Goal: Task Accomplishment & Management: Use online tool/utility

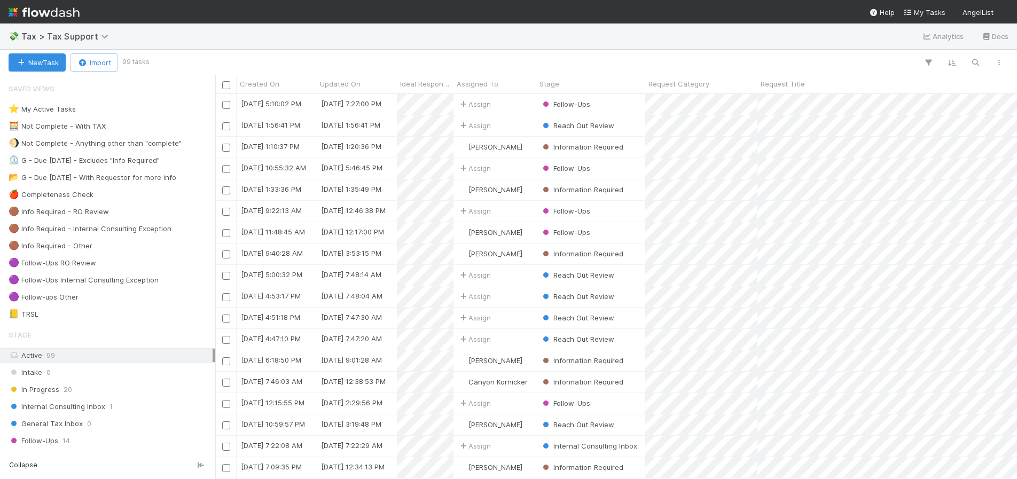
scroll to position [377, 794]
click at [36, 64] on button "New Task" at bounding box center [37, 62] width 57 height 18
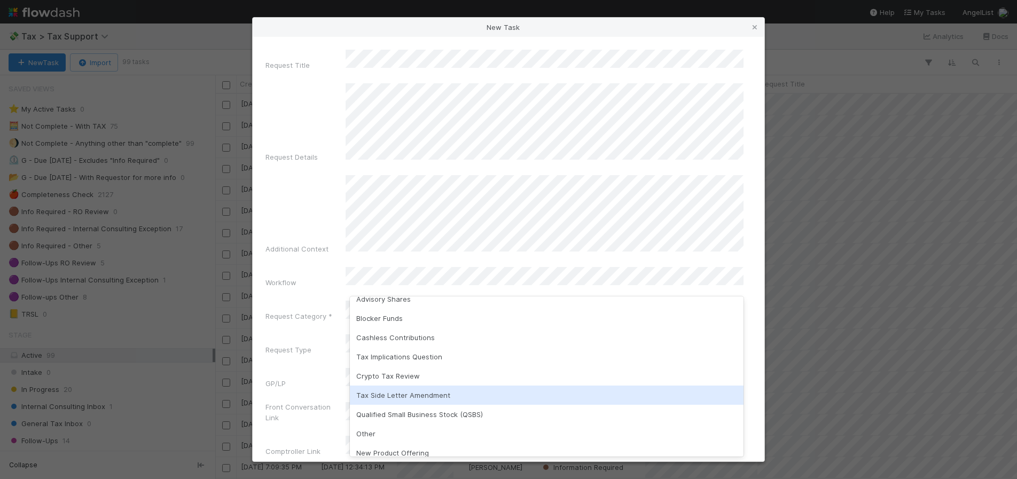
scroll to position [26, 0]
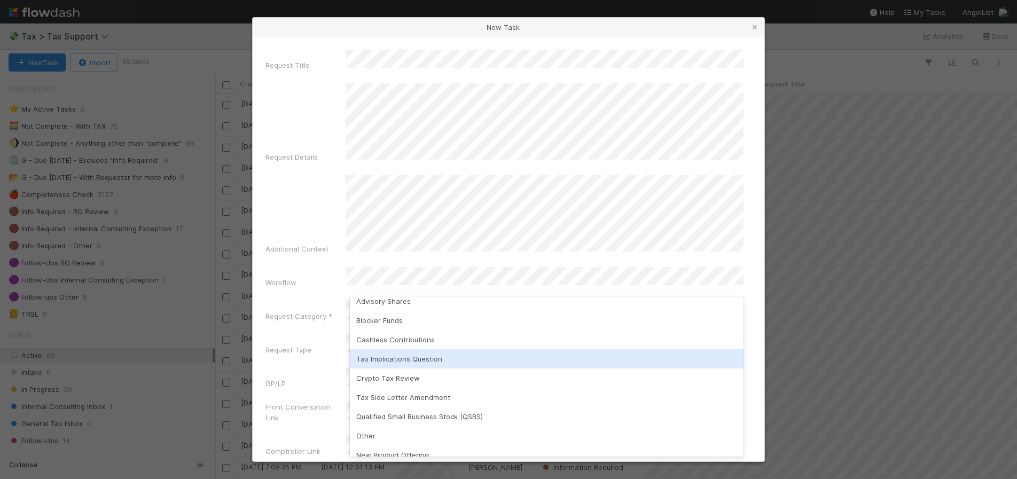
click at [420, 360] on div "Tax Implications Question" at bounding box center [547, 358] width 394 height 19
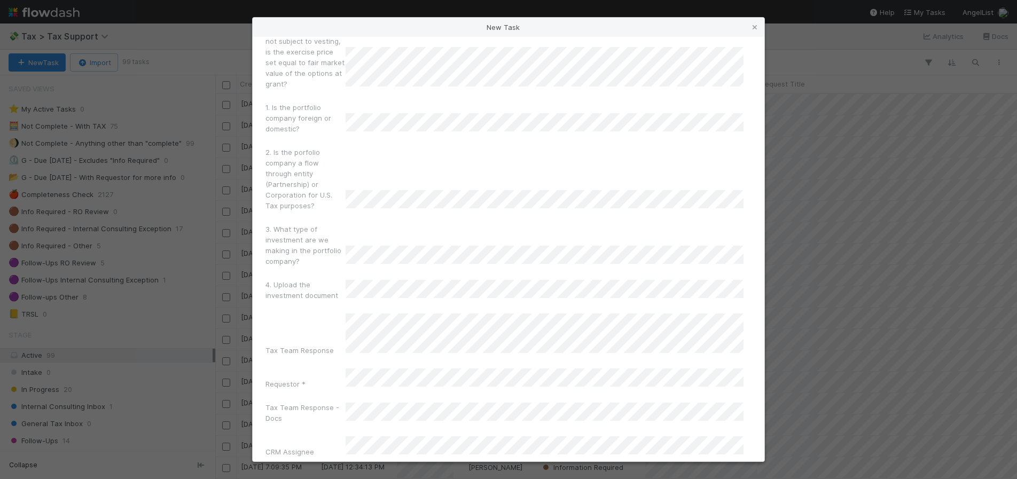
scroll to position [2775, 0]
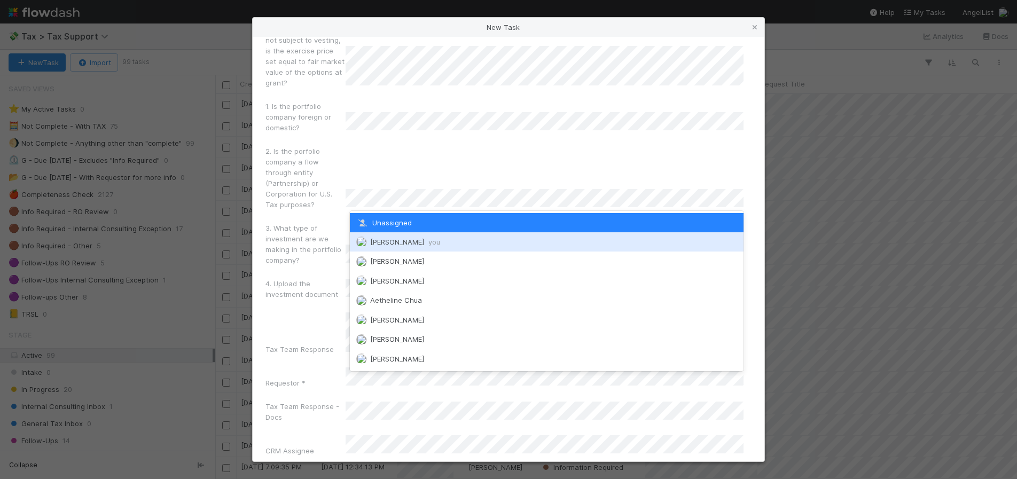
click at [662, 246] on div "Russ Ahlberg you" at bounding box center [547, 241] width 394 height 19
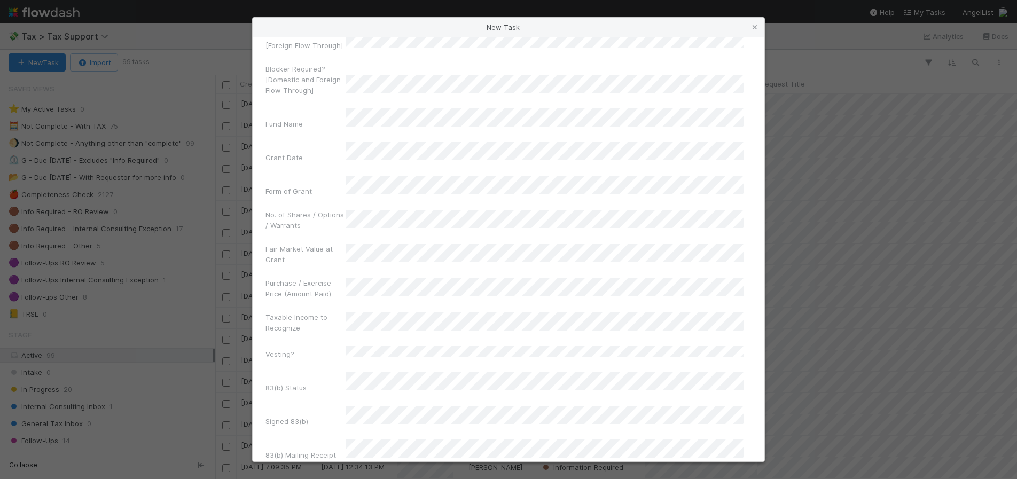
scroll to position [3818, 0]
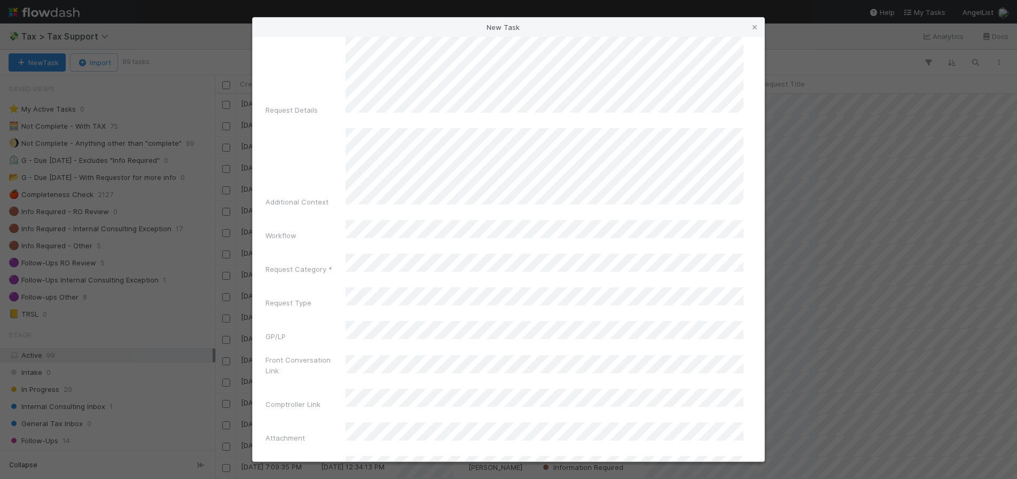
scroll to position [49, 0]
click at [328, 295] on div "Request Type" at bounding box center [305, 302] width 80 height 15
click at [331, 263] on div "Request Type" at bounding box center [305, 270] width 80 height 15
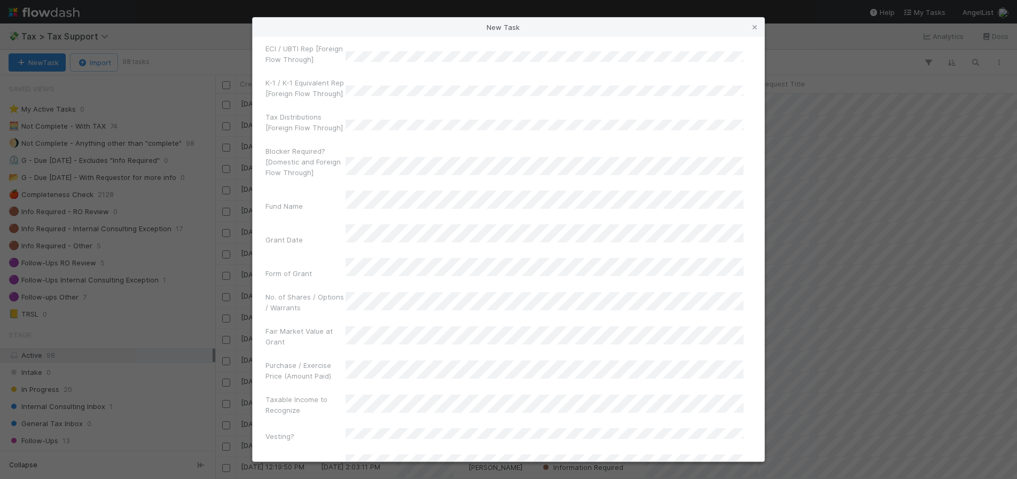
scroll to position [3828, 0]
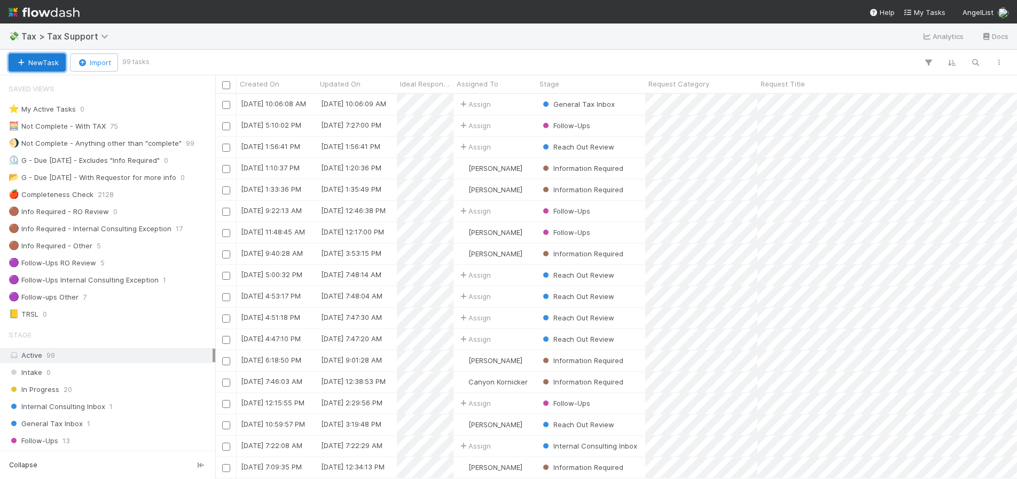
scroll to position [377, 794]
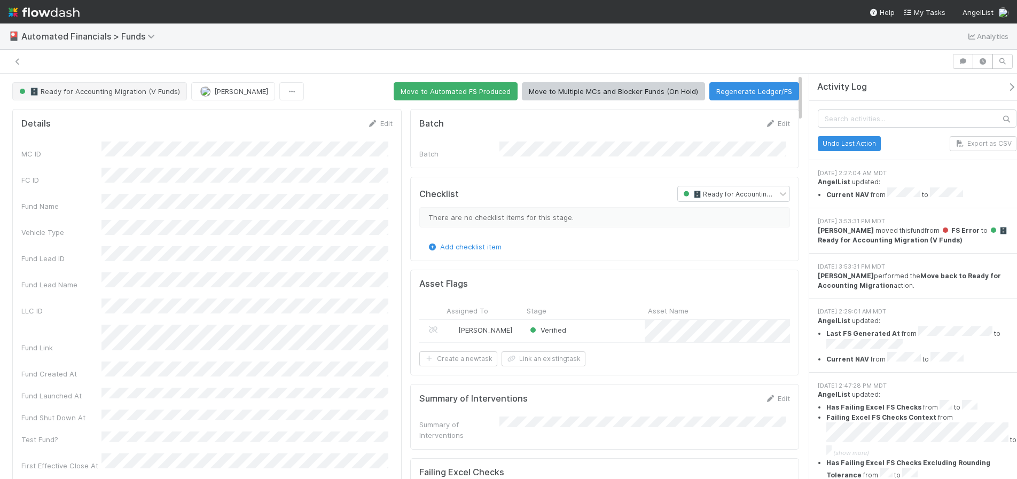
scroll to position [1649, 0]
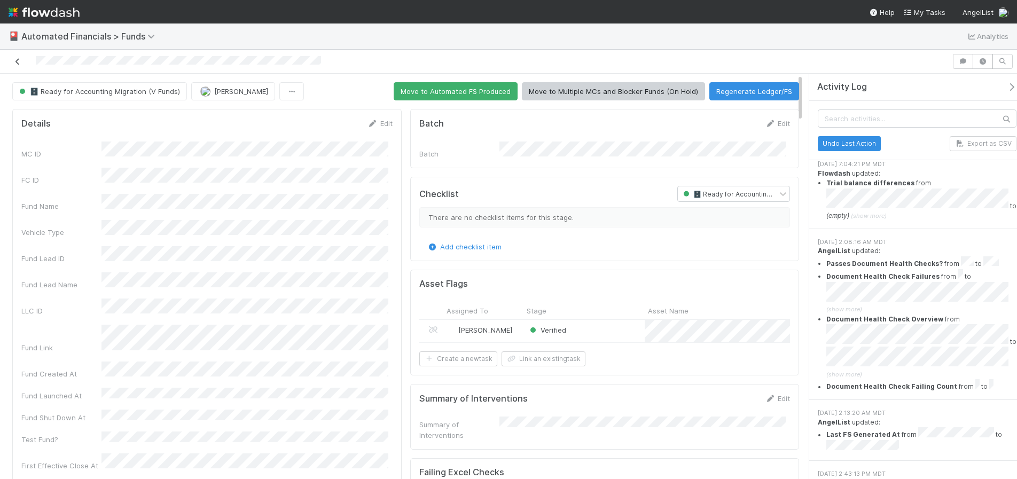
click at [12, 61] on icon at bounding box center [17, 61] width 11 height 7
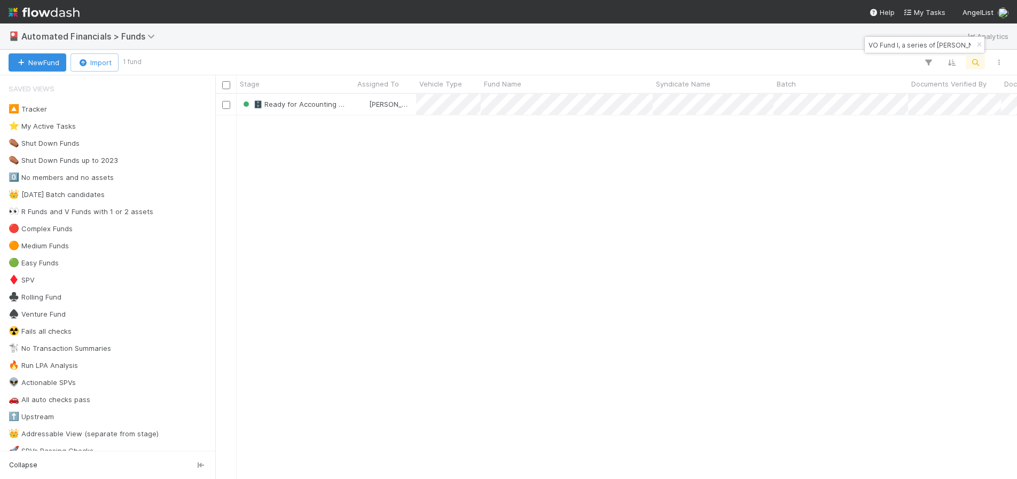
scroll to position [377, 794]
click at [978, 44] on icon "button" at bounding box center [979, 45] width 11 height 6
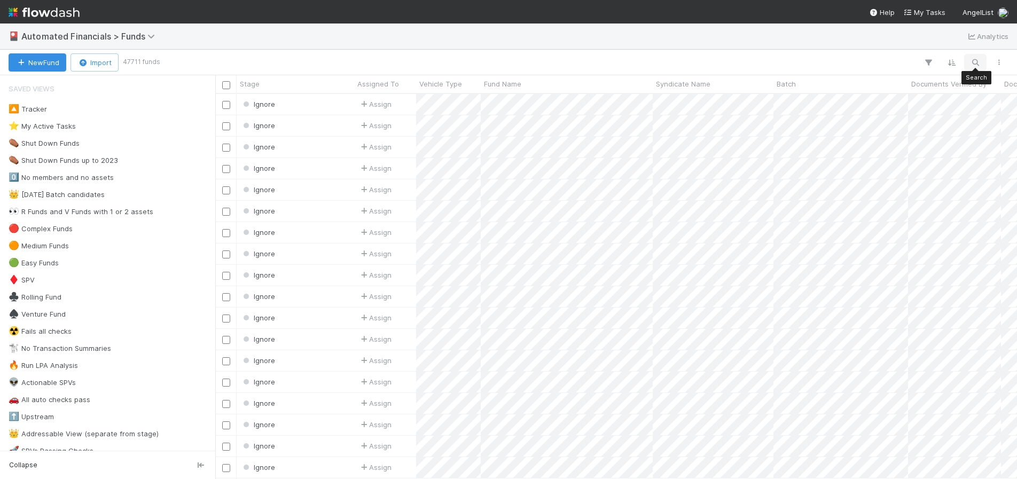
click at [975, 61] on icon "button" at bounding box center [975, 63] width 11 height 10
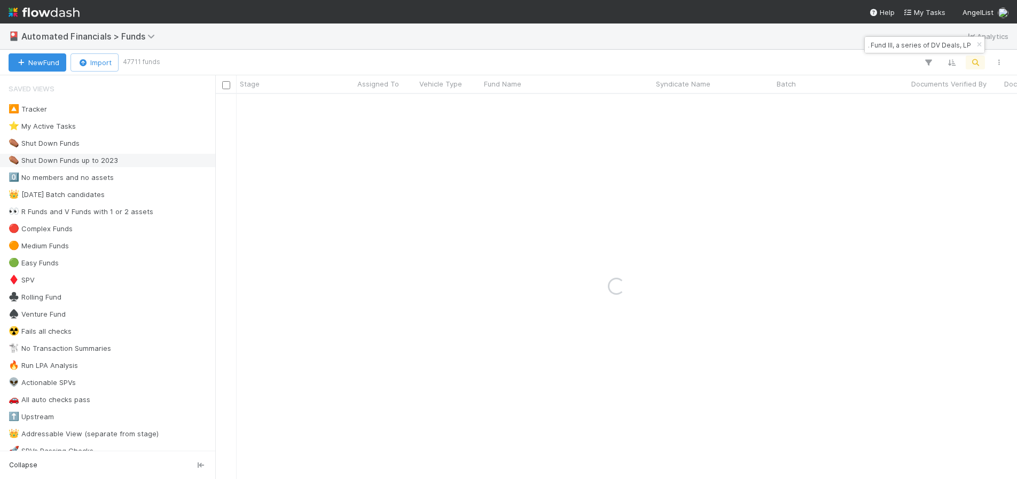
type input "SA Fund III, a series of DV Deals, LP"
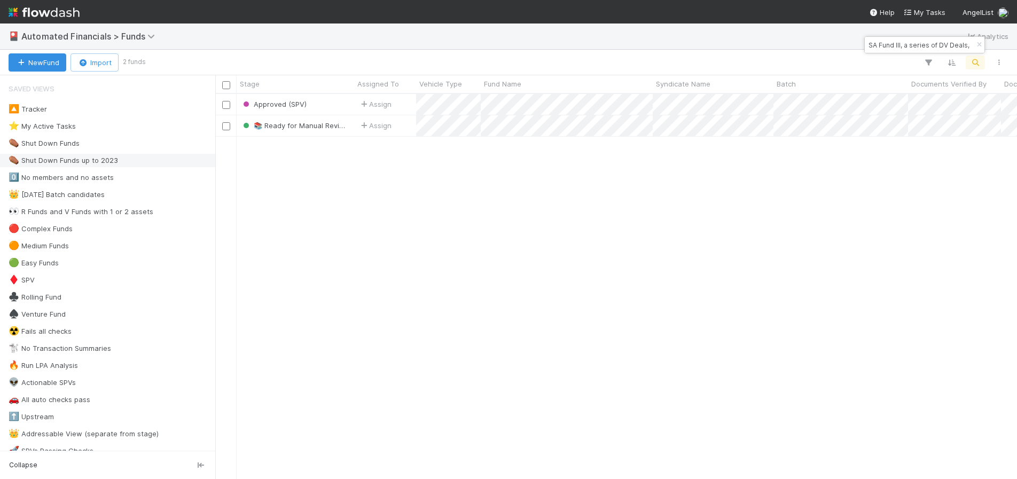
scroll to position [377, 794]
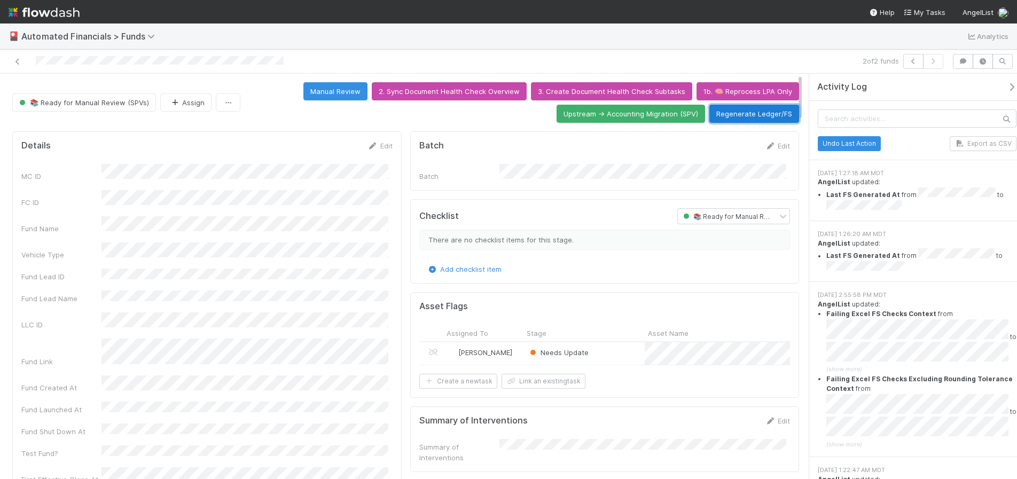
click at [748, 113] on button "Regenerate Ledger/FS" at bounding box center [754, 114] width 90 height 18
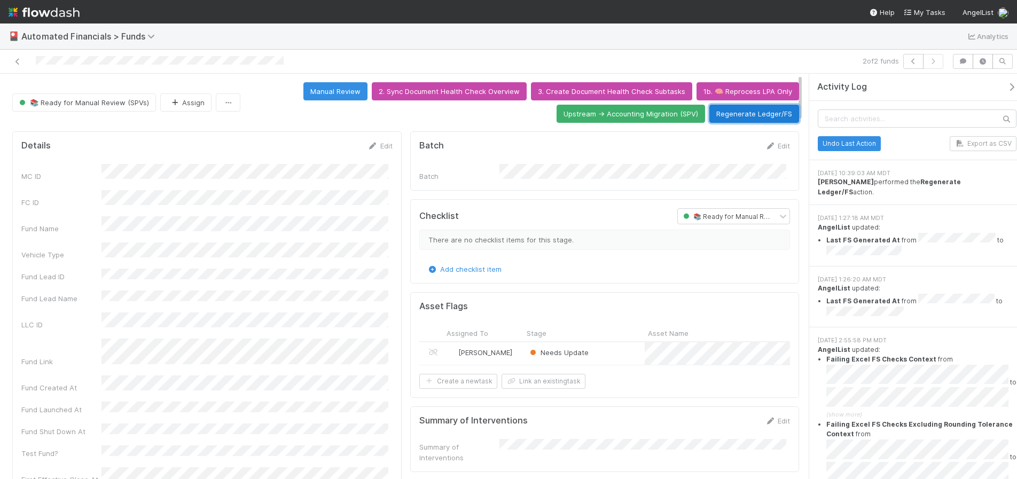
click at [744, 118] on button "Regenerate Ledger/FS" at bounding box center [754, 114] width 90 height 18
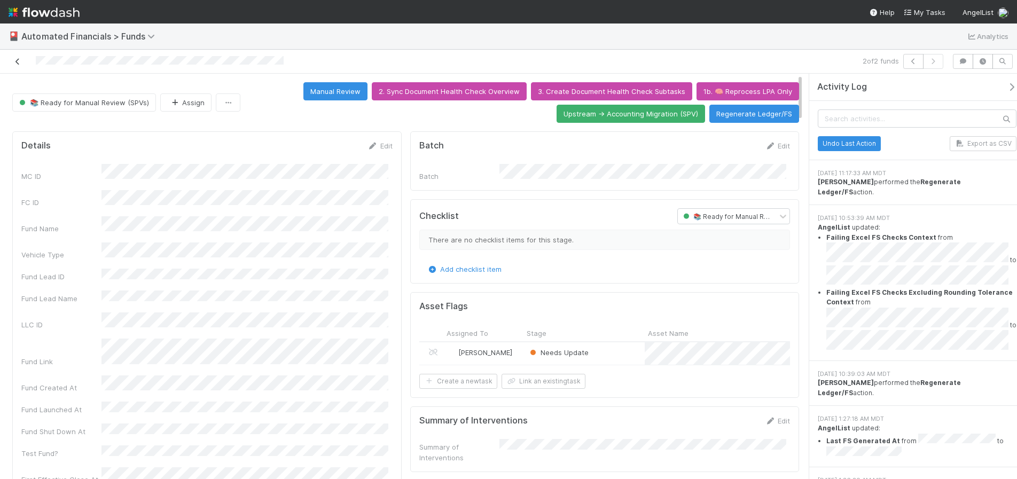
click at [13, 61] on icon at bounding box center [17, 61] width 11 height 7
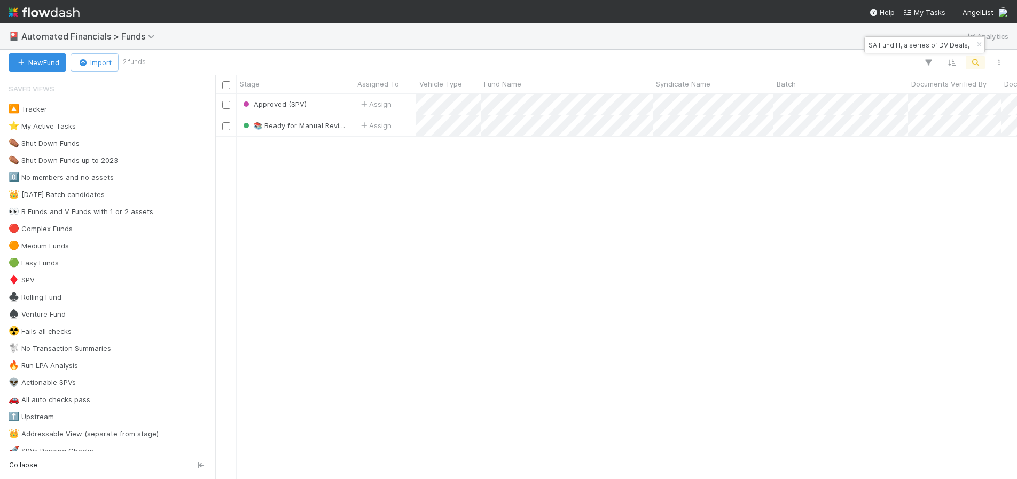
scroll to position [377, 794]
click at [980, 45] on icon "button" at bounding box center [979, 45] width 11 height 6
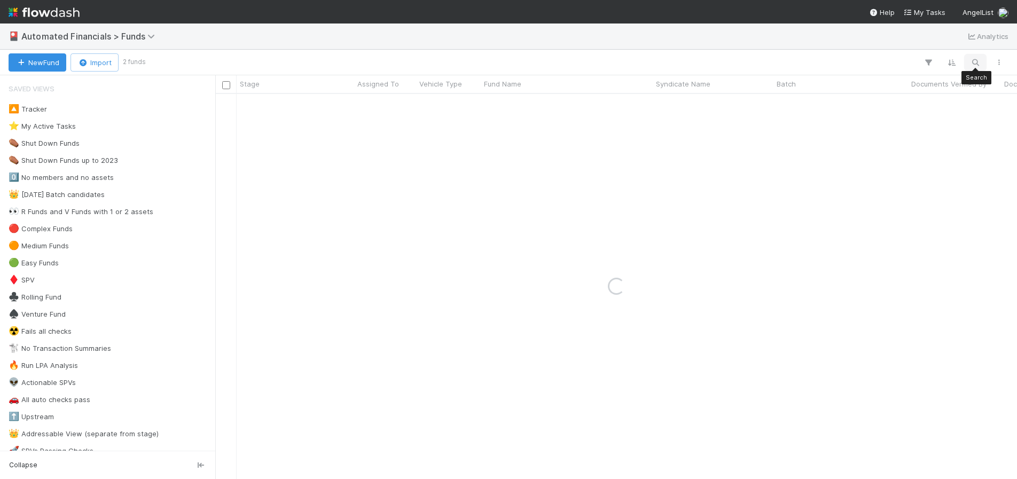
click at [974, 67] on button "button" at bounding box center [974, 63] width 19 height 14
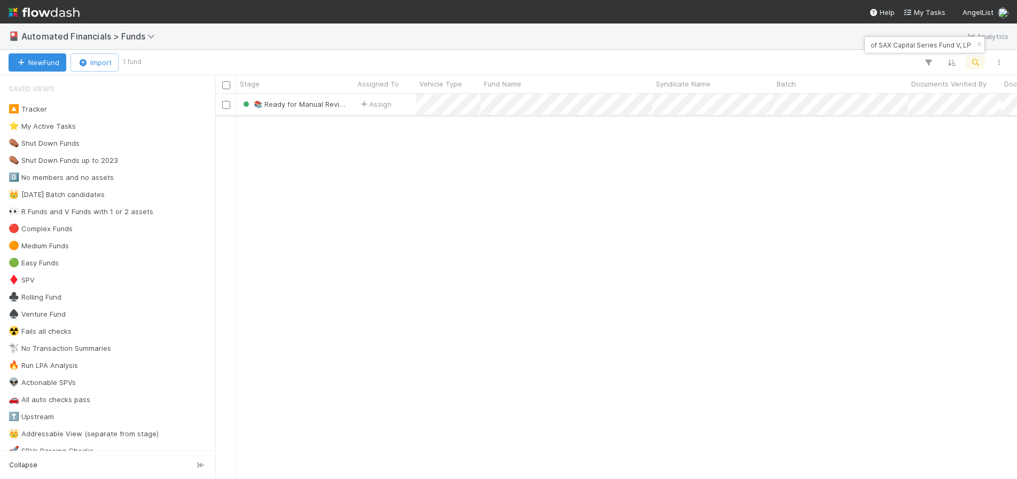
type input "GTP-SAX RPL 026, a series of SAX Capital Series Fund V, LP"
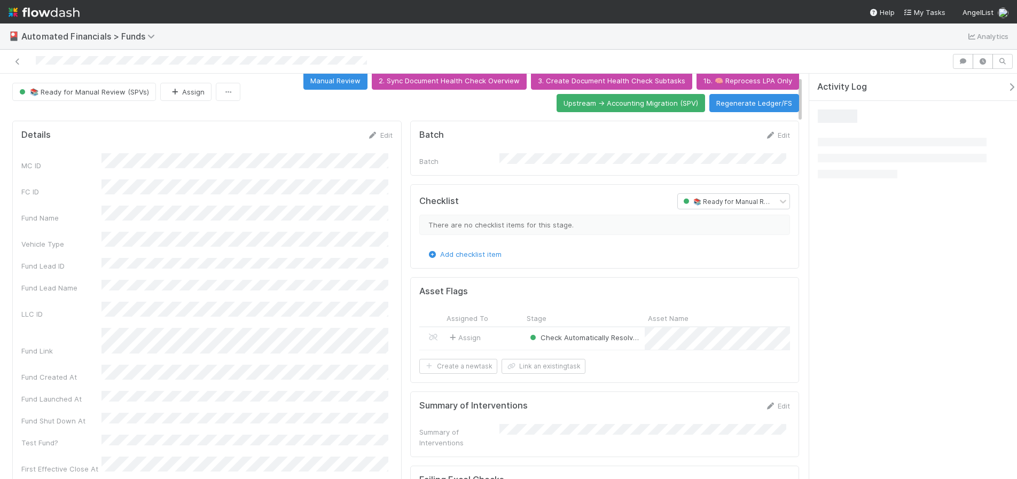
scroll to position [16, 0]
